Goal: Navigation & Orientation: Understand site structure

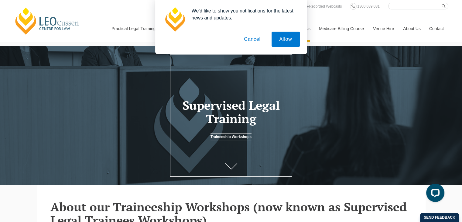
drag, startPoint x: 380, startPoint y: 105, endPoint x: 365, endPoint y: 96, distance: 18.1
click at [379, 105] on header "Supervised Legal Training Traineeship Workshops" at bounding box center [231, 116] width 462 height 50
click at [282, 43] on button "Allow" at bounding box center [286, 39] width 28 height 15
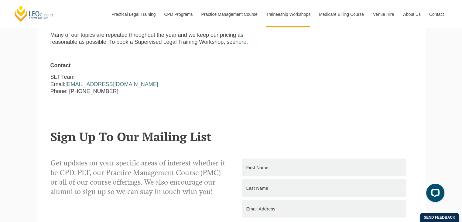
scroll to position [729, 0]
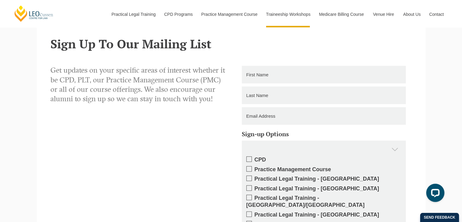
click at [250, 156] on span at bounding box center [248, 158] width 5 height 5
click at [255, 157] on input "CPD" at bounding box center [255, 157] width 0 height 0
click at [249, 156] on span at bounding box center [248, 158] width 5 height 5
click at [255, 157] on input "CPD" at bounding box center [255, 157] width 0 height 0
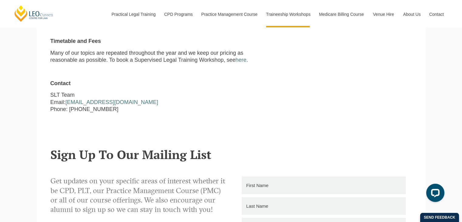
scroll to position [547, 0]
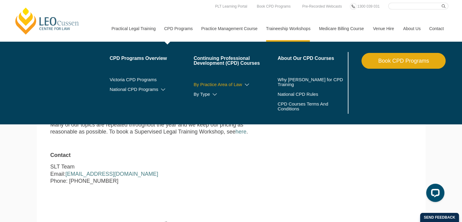
click at [248, 84] on icon at bounding box center [247, 85] width 6 height 4
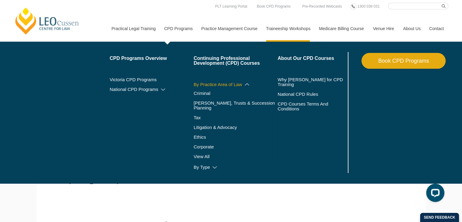
click at [248, 84] on icon at bounding box center [247, 84] width 6 height 4
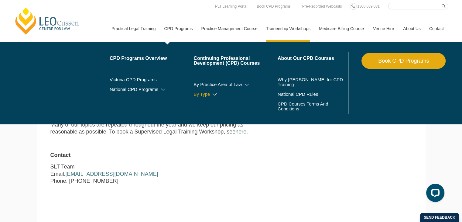
click at [214, 95] on icon at bounding box center [215, 94] width 6 height 4
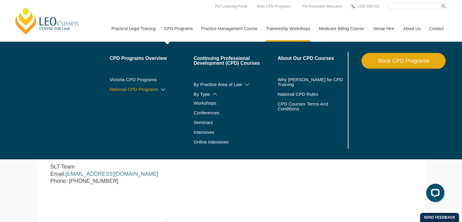
click at [163, 89] on icon at bounding box center [163, 89] width 6 height 4
click at [216, 94] on icon at bounding box center [215, 94] width 6 height 4
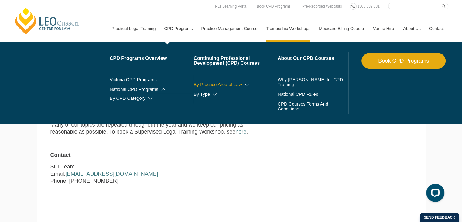
click at [250, 86] on link "By Practice Area of Law" at bounding box center [236, 84] width 84 height 5
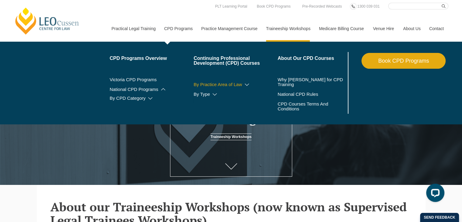
click at [245, 83] on icon at bounding box center [247, 85] width 6 height 4
